Goal: Check status: Check status

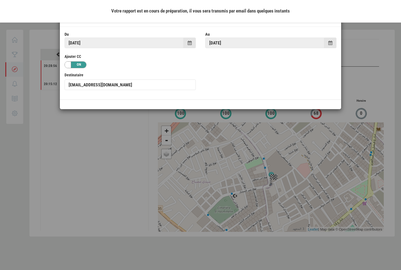
click at [128, 137] on div at bounding box center [200, 135] width 401 height 270
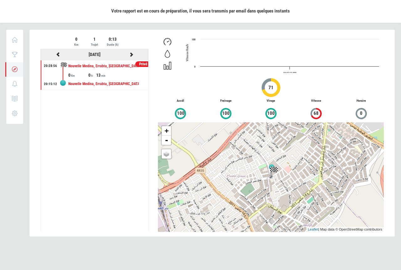
click at [132, 53] on icon at bounding box center [131, 54] width 6 height 4
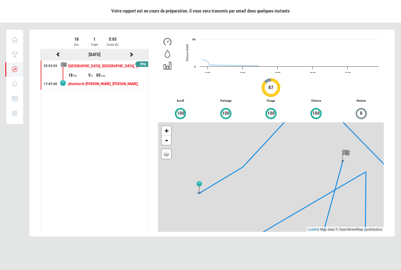
click at [130, 56] on icon at bounding box center [131, 54] width 6 height 4
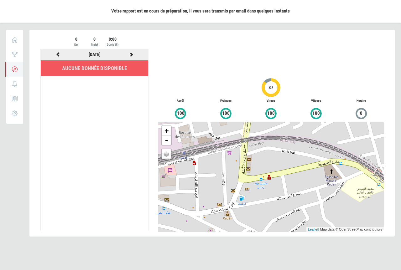
click at [130, 55] on icon at bounding box center [131, 54] width 6 height 4
click at [131, 55] on icon at bounding box center [131, 54] width 6 height 4
click at [130, 56] on icon at bounding box center [131, 54] width 6 height 4
click at [131, 54] on icon at bounding box center [131, 54] width 6 height 4
click at [132, 54] on icon at bounding box center [131, 54] width 6 height 4
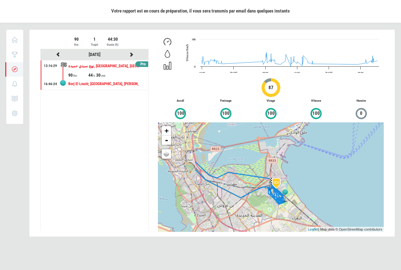
drag, startPoint x: 185, startPoint y: 191, endPoint x: 246, endPoint y: 204, distance: 62.7
click at [246, 204] on div "+ - OSM Map Google Map Google Satellite Leaflet | Map data © OpenStreetMap cont…" at bounding box center [271, 177] width 226 height 110
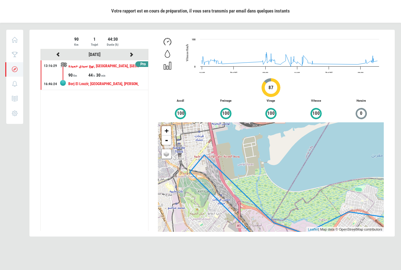
drag, startPoint x: 190, startPoint y: 163, endPoint x: 200, endPoint y: 178, distance: 17.6
click at [200, 178] on div "+ - OSM Map Google Map Google Satellite Leaflet | Map data © OpenStreetMap cont…" at bounding box center [271, 177] width 226 height 110
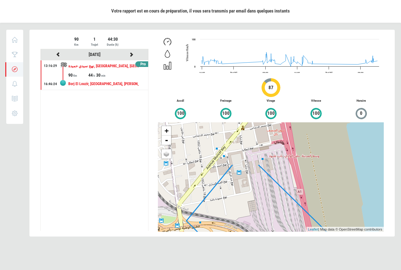
drag, startPoint x: 199, startPoint y: 173, endPoint x: 225, endPoint y: 224, distance: 58.0
click at [226, 227] on div "+ - OSM Map Google Map Google Satellite Leaflet | Map data © OpenStreetMap cont…" at bounding box center [271, 177] width 226 height 110
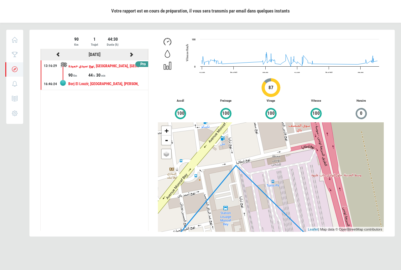
click at [132, 54] on icon at bounding box center [131, 54] width 6 height 4
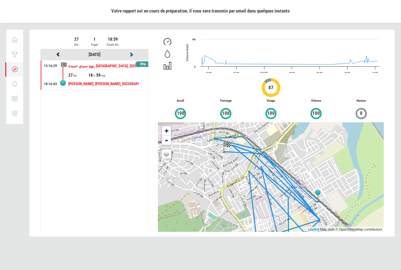
click at [131, 56] on icon at bounding box center [131, 54] width 6 height 4
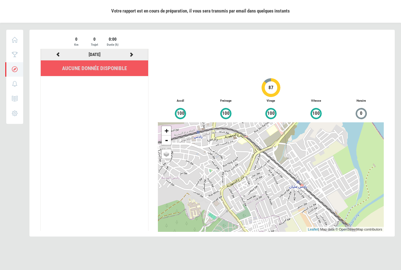
click at [131, 53] on icon at bounding box center [131, 54] width 6 height 4
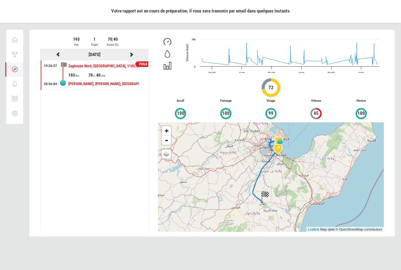
click at [132, 54] on icon at bounding box center [131, 54] width 6 height 4
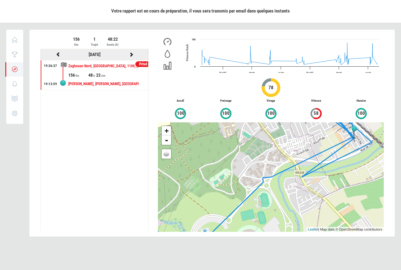
click at [131, 54] on icon at bounding box center [131, 54] width 6 height 4
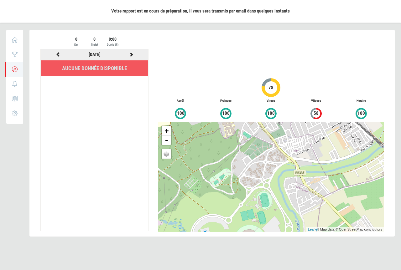
click at [59, 54] on icon at bounding box center [58, 54] width 6 height 4
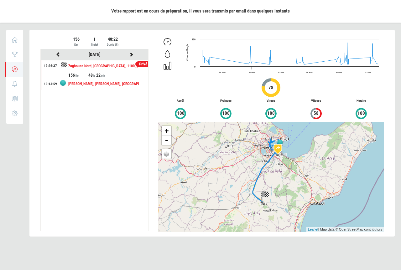
click at [105, 75] on div "22" at bounding box center [106, 75] width 20 height 6
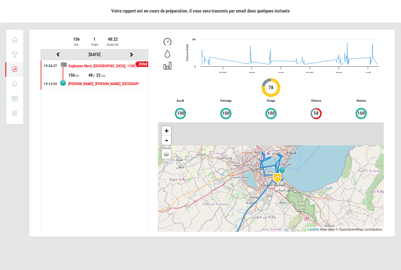
drag, startPoint x: 262, startPoint y: 144, endPoint x: 263, endPoint y: 184, distance: 39.8
click at [263, 184] on div "+ - OSM Map Google Map Google Satellite Leaflet | Map data © OpenStreetMap cont…" at bounding box center [271, 177] width 226 height 110
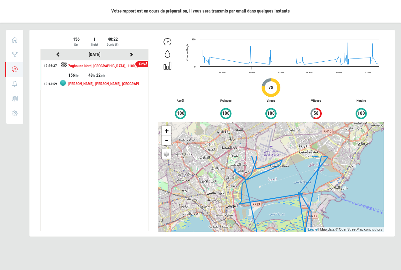
drag, startPoint x: 264, startPoint y: 163, endPoint x: 259, endPoint y: 209, distance: 46.3
click at [259, 209] on div "+ - OSM Map Google Map Google Satellite Leaflet | Map data © OpenStreetMap cont…" at bounding box center [271, 177] width 226 height 110
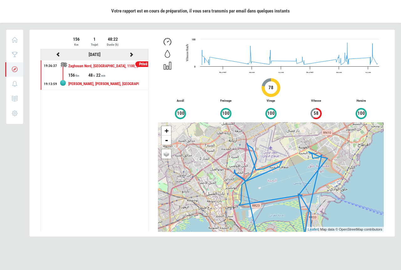
click at [132, 55] on icon at bounding box center [131, 54] width 6 height 4
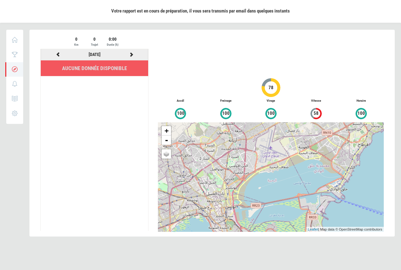
click at [132, 54] on icon at bounding box center [131, 54] width 6 height 4
click at [131, 54] on icon at bounding box center [131, 54] width 6 height 4
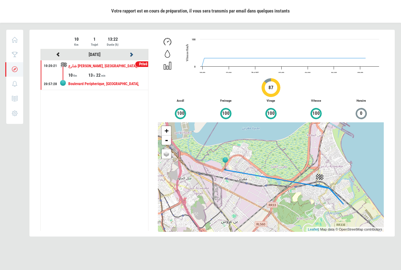
click at [131, 56] on icon at bounding box center [131, 54] width 6 height 4
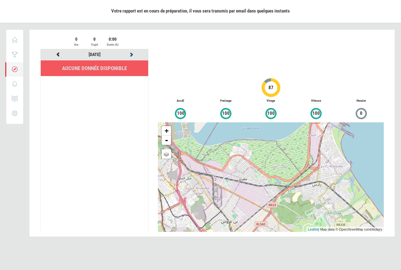
click at [131, 56] on icon at bounding box center [131, 54] width 6 height 4
click at [132, 53] on icon at bounding box center [131, 54] width 6 height 4
click at [132, 55] on icon at bounding box center [131, 54] width 6 height 4
click at [132, 54] on icon at bounding box center [131, 54] width 6 height 4
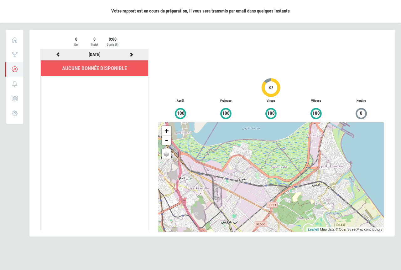
click at [131, 52] on icon at bounding box center [131, 54] width 6 height 4
click at [131, 54] on icon at bounding box center [131, 54] width 6 height 4
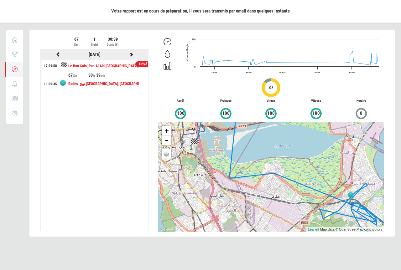
click at [129, 55] on icon at bounding box center [131, 54] width 6 height 4
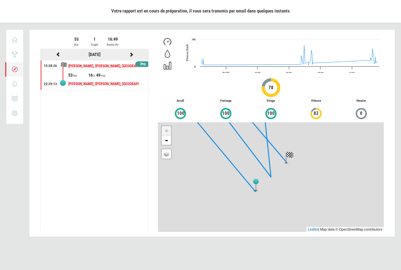
click at [132, 54] on icon at bounding box center [131, 54] width 6 height 4
